Goal: Navigation & Orientation: Find specific page/section

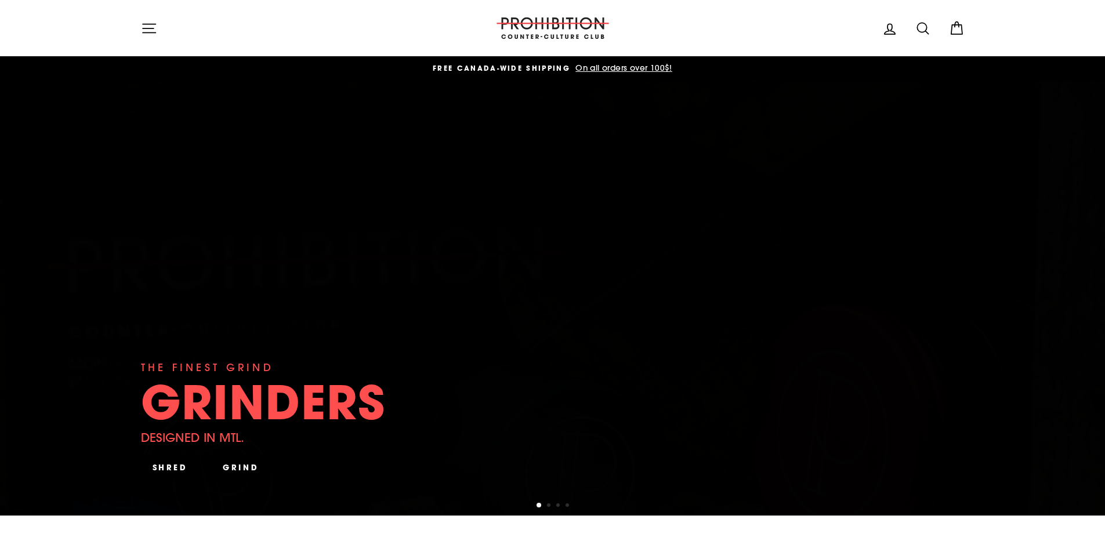
click at [152, 26] on icon "button" at bounding box center [149, 28] width 16 height 16
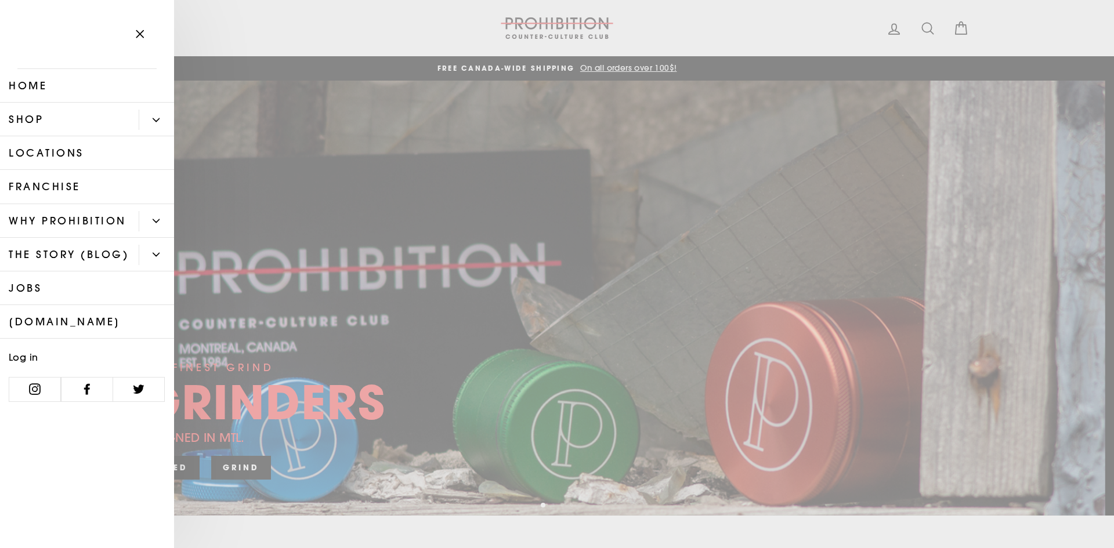
click at [152, 118] on button "Primary" at bounding box center [156, 120] width 35 height 20
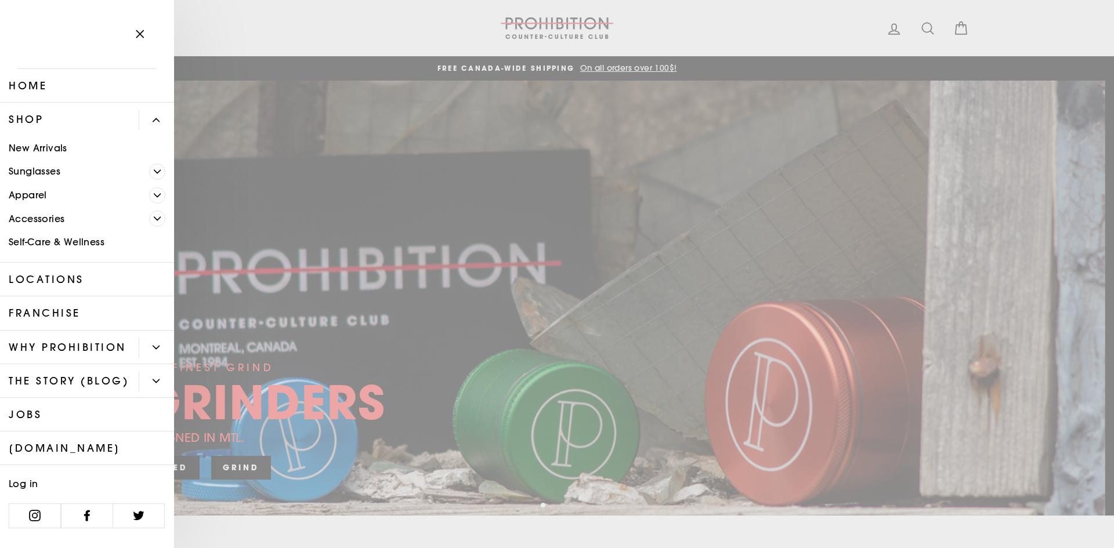
click at [40, 218] on link "Accessories" at bounding box center [74, 219] width 149 height 24
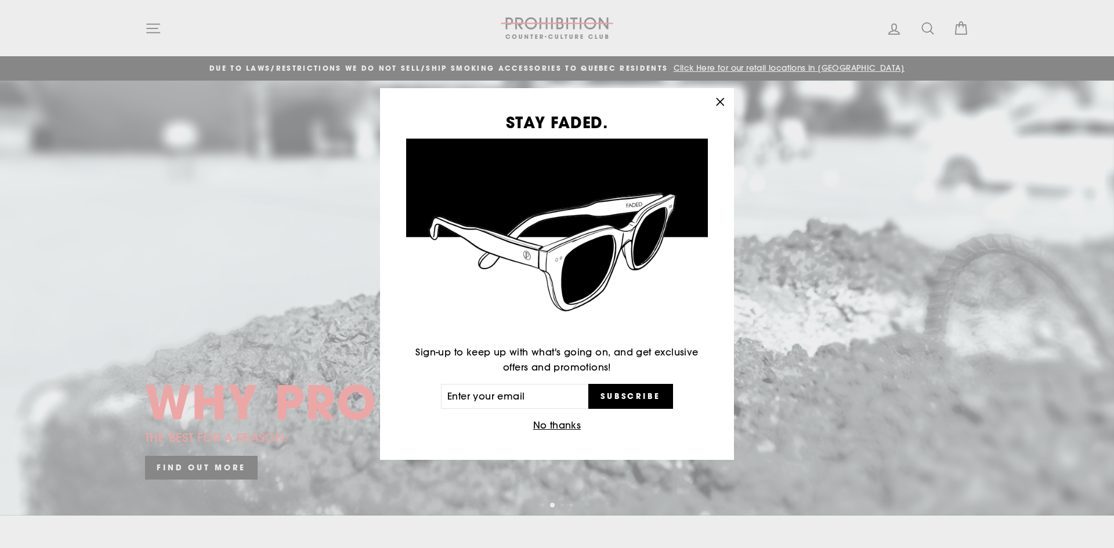
click at [729, 103] on button ""Close (esc)"" at bounding box center [720, 102] width 28 height 28
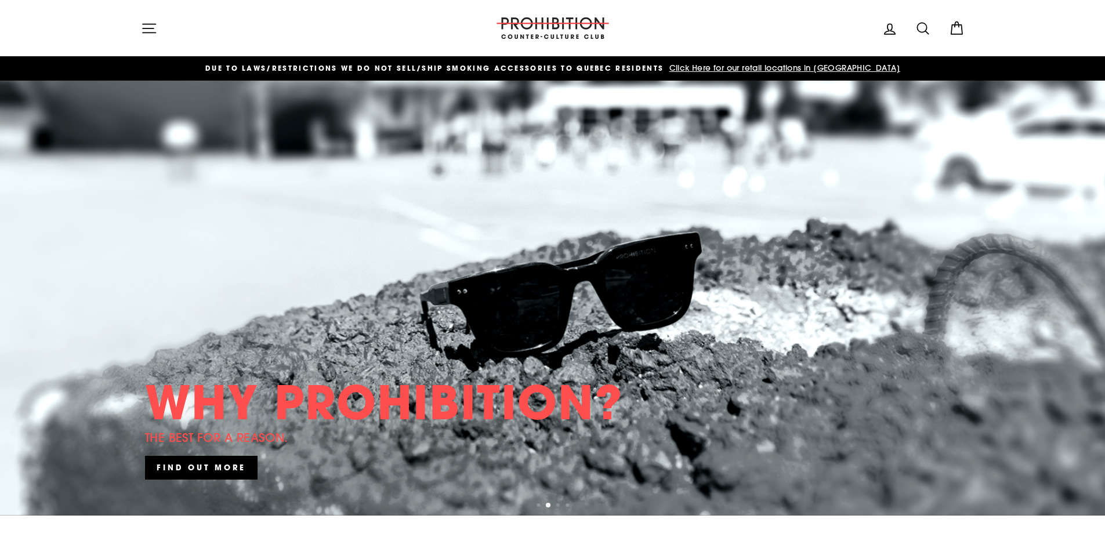
click at [154, 29] on icon "button" at bounding box center [149, 28] width 16 height 16
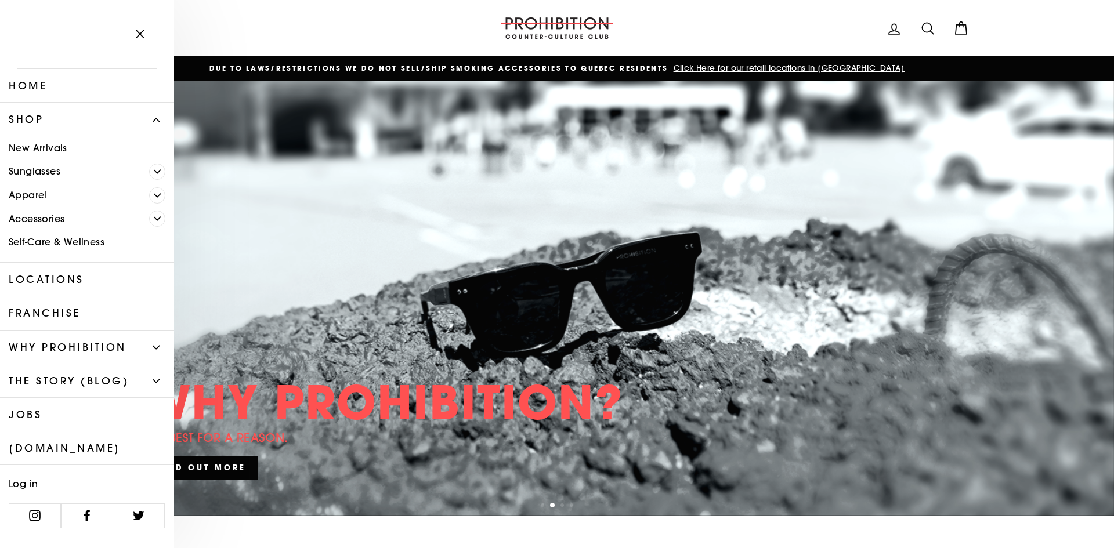
scroll to position [24, 0]
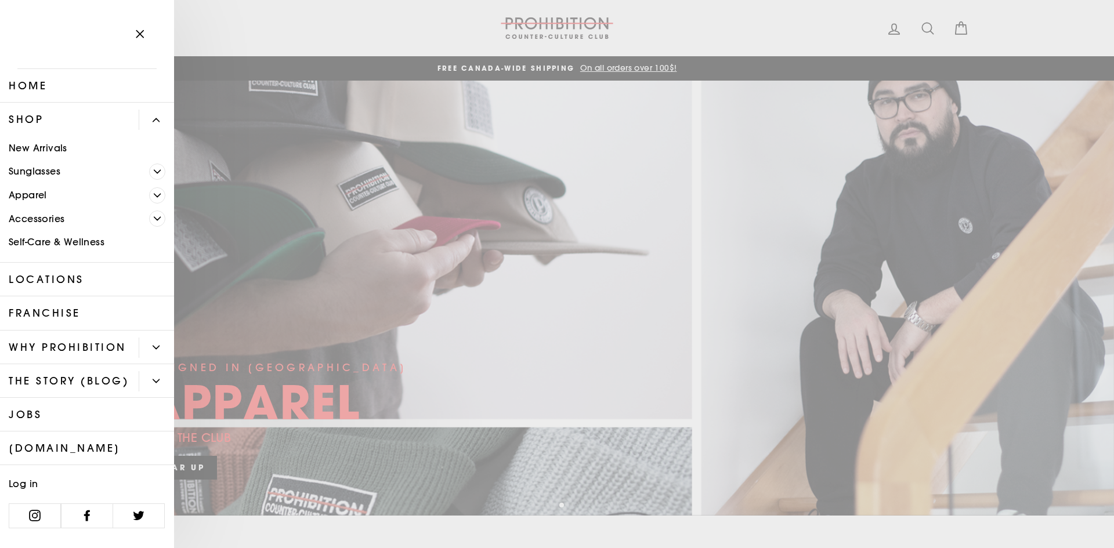
click at [34, 103] on link "Shop" at bounding box center [69, 120] width 139 height 34
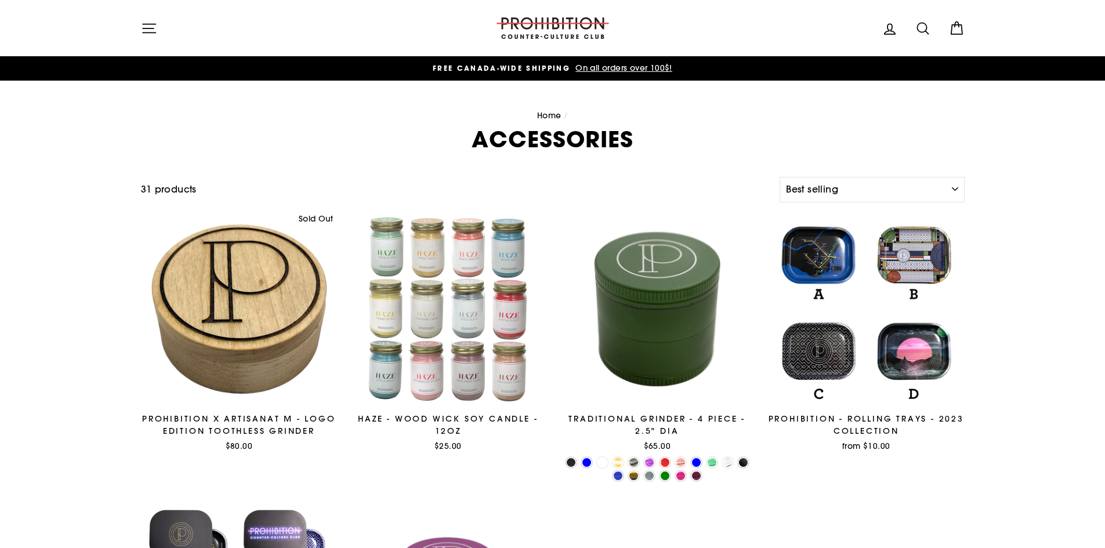
select select "best-selling"
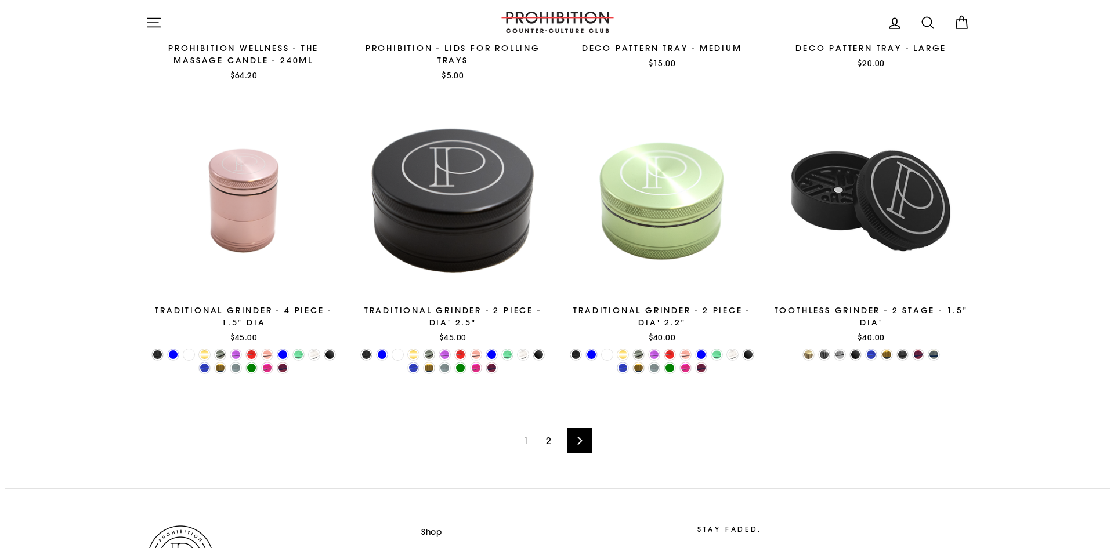
scroll to position [1934, 0]
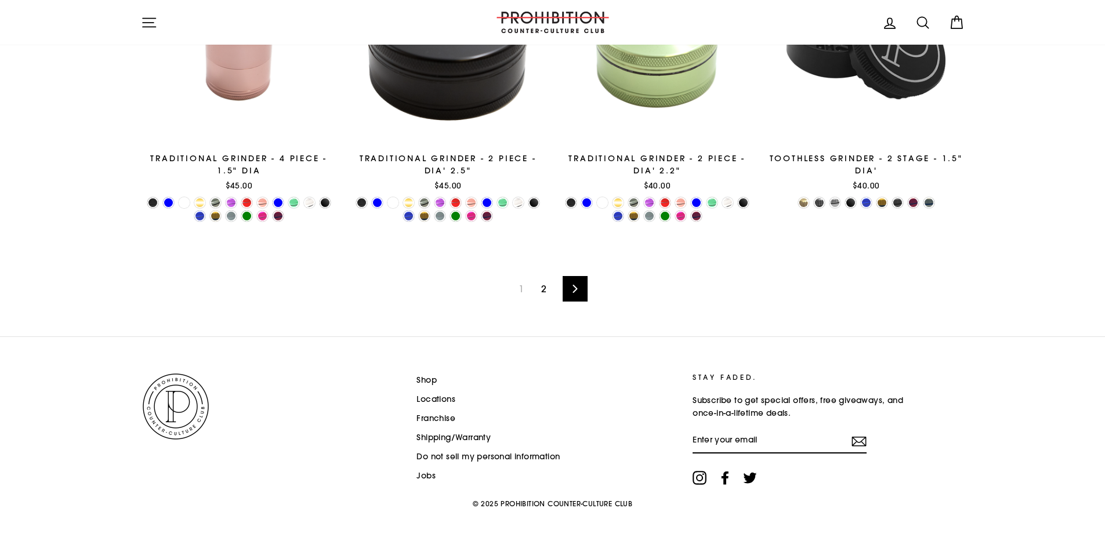
click at [546, 289] on link "2" at bounding box center [543, 289] width 19 height 19
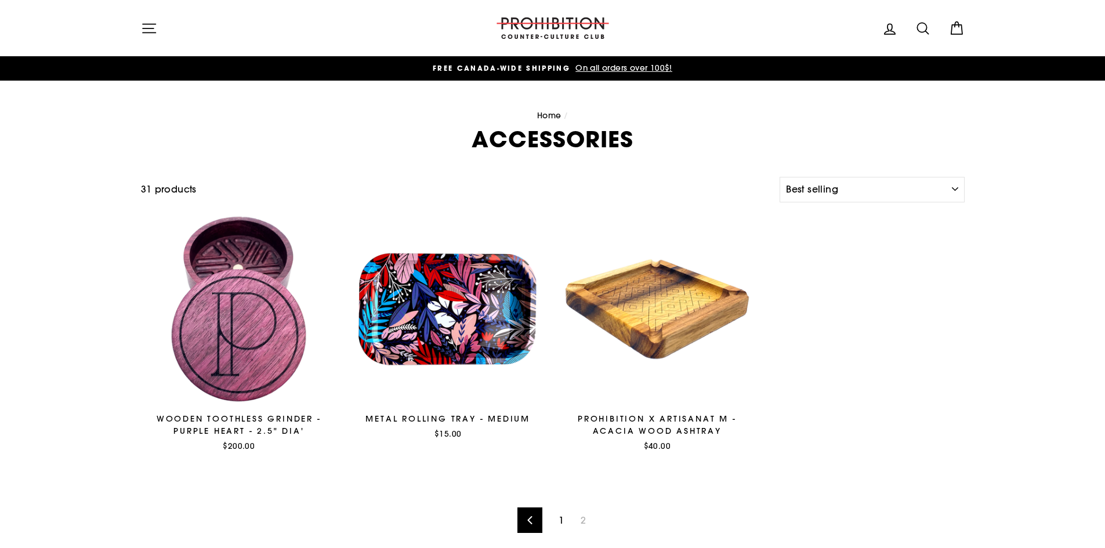
select select "best-selling"
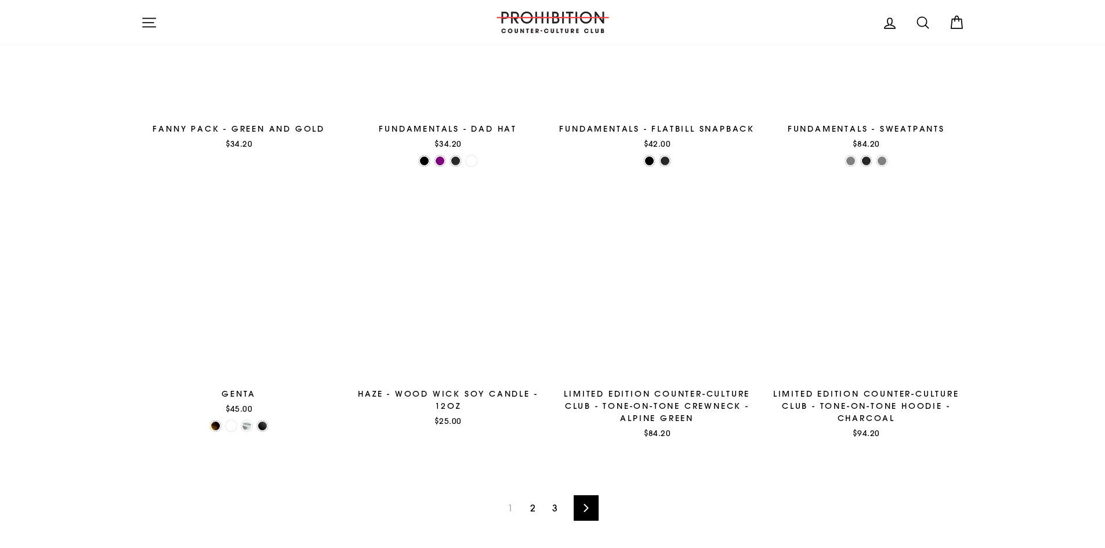
scroll to position [1844, 0]
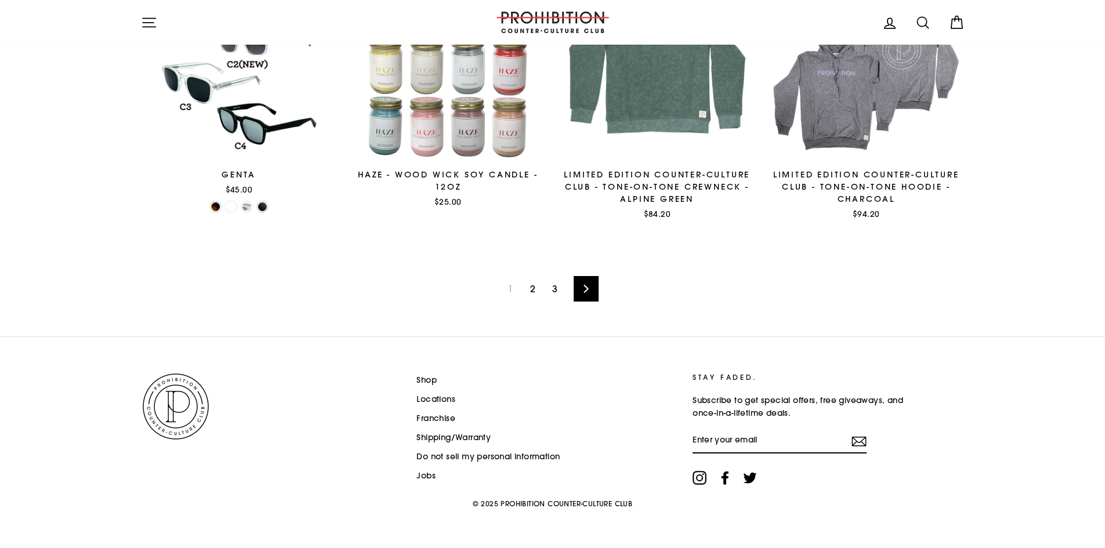
click at [529, 294] on link "2" at bounding box center [532, 289] width 19 height 19
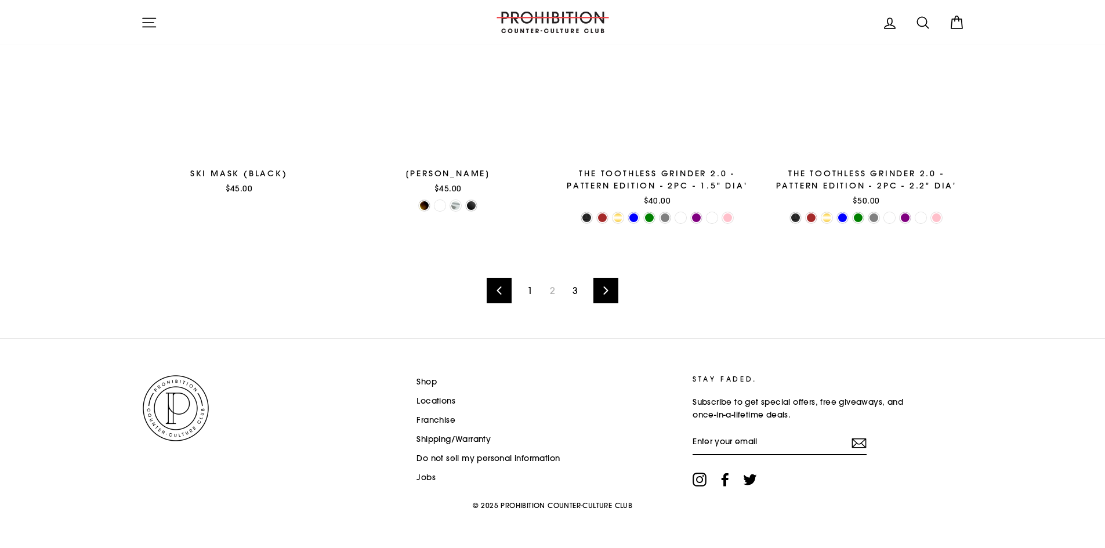
scroll to position [1851, 0]
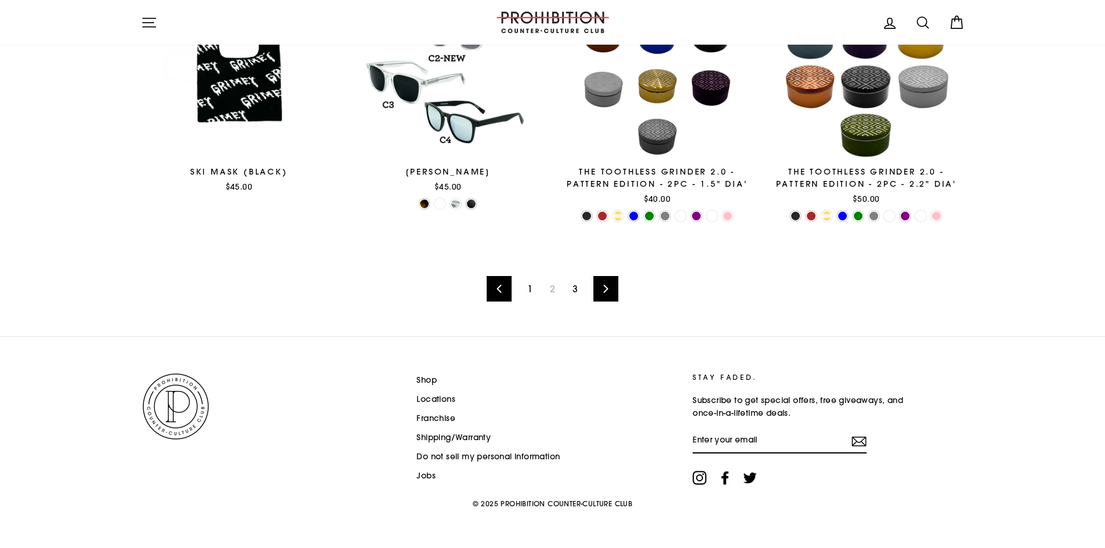
click at [574, 290] on link "3" at bounding box center [575, 289] width 19 height 19
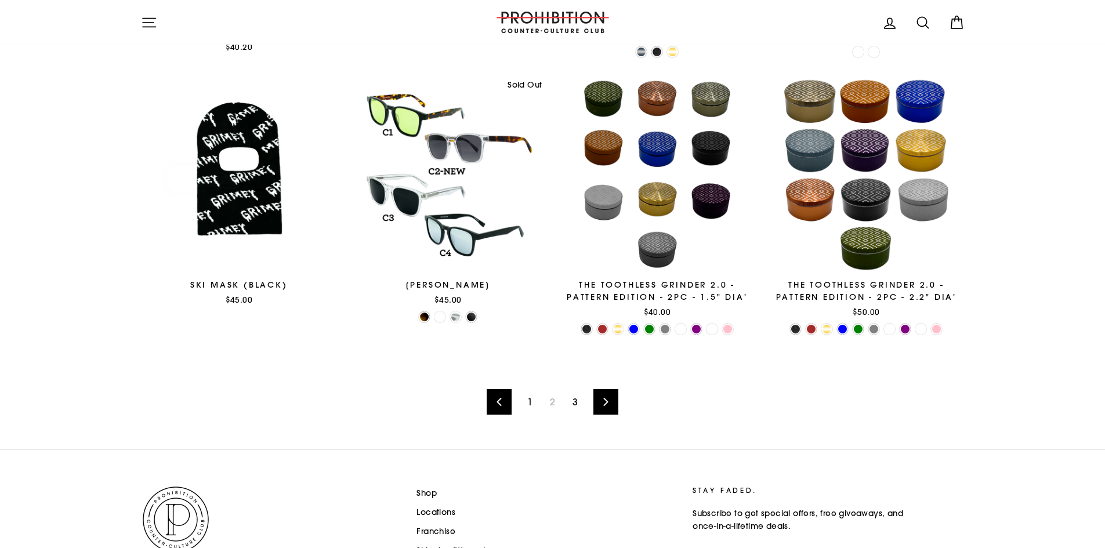
scroll to position [1735, 0]
